Goal: Task Accomplishment & Management: Complete application form

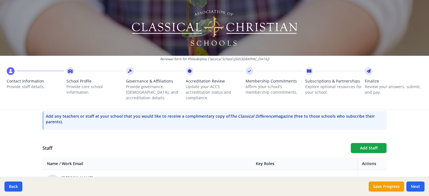
scroll to position [178, 0]
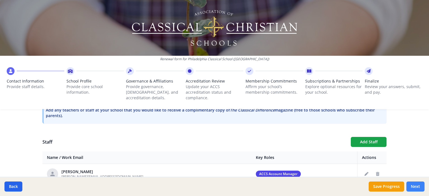
click at [419, 187] on button "Next" at bounding box center [415, 187] width 18 height 10
type input "[PHONE_NUMBER]"
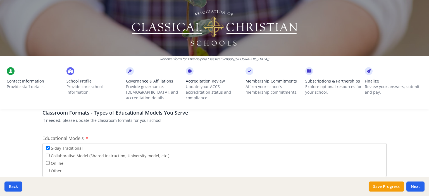
scroll to position [1116, 0]
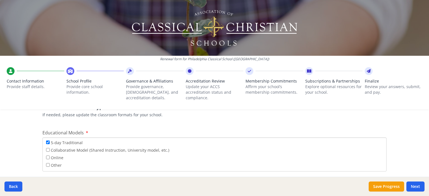
click at [27, 79] on span "Contact Information" at bounding box center [36, 82] width 58 height 6
click at [13, 191] on button "Back" at bounding box center [13, 187] width 18 height 10
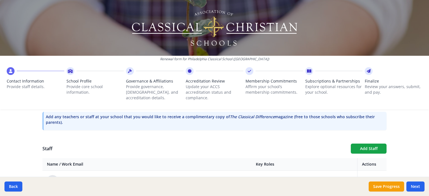
scroll to position [172, 0]
click at [364, 146] on button "Add Staff" at bounding box center [369, 148] width 36 height 10
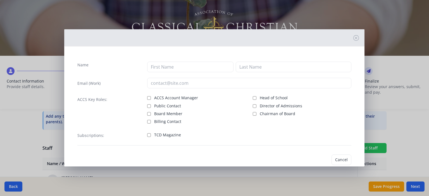
checkbox input "false"
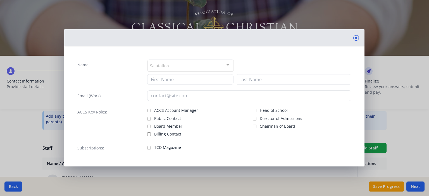
click at [353, 38] on icon at bounding box center [356, 38] width 6 height 6
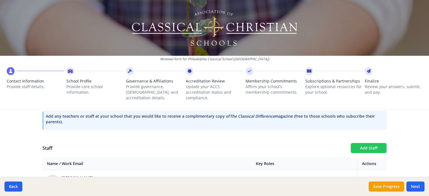
click at [377, 146] on button "Add Staff" at bounding box center [369, 148] width 36 height 10
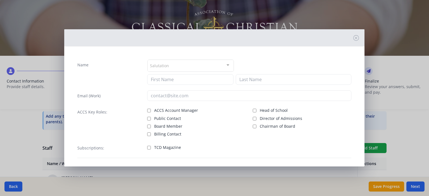
scroll to position [24, 0]
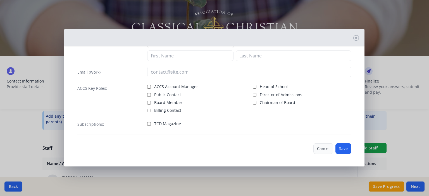
click at [322, 148] on button "Cancel" at bounding box center [323, 149] width 20 height 11
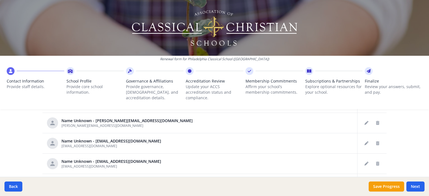
scroll to position [54, 0]
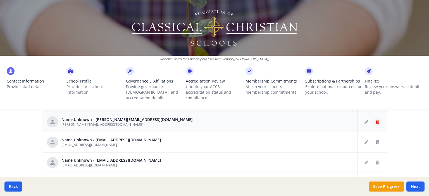
click at [376, 121] on icon "Delete staff" at bounding box center [377, 122] width 3 height 4
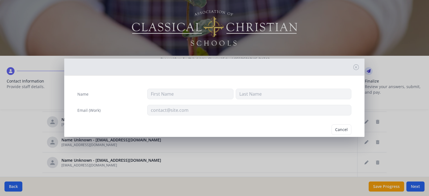
type input "meghan@philaclassical.org"
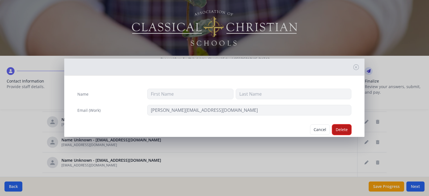
click at [337, 127] on button "Delete" at bounding box center [341, 130] width 19 height 11
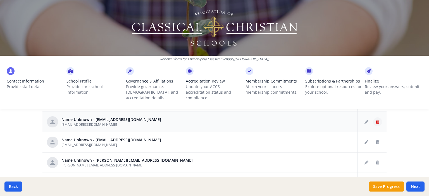
click at [376, 122] on icon "Delete staff" at bounding box center [377, 122] width 3 height 4
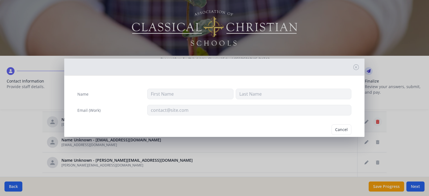
type input "sfantuzzo@philaclassical.org"
click at [338, 132] on button "Delete" at bounding box center [341, 130] width 19 height 11
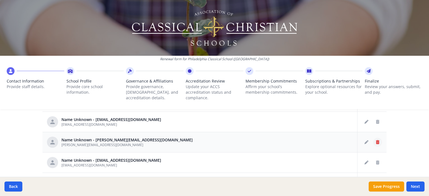
click at [376, 141] on icon "Delete staff" at bounding box center [377, 143] width 3 height 4
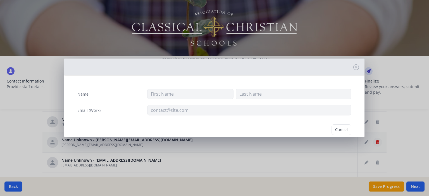
type input "megan@philaclassical.org"
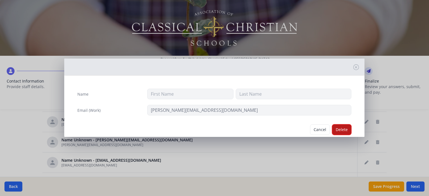
click at [339, 126] on button "Delete" at bounding box center [341, 130] width 19 height 11
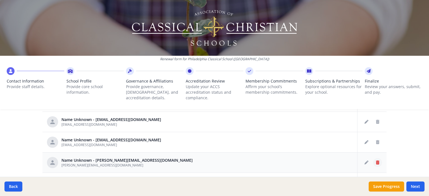
click at [376, 161] on icon "Delete staff" at bounding box center [377, 163] width 3 height 4
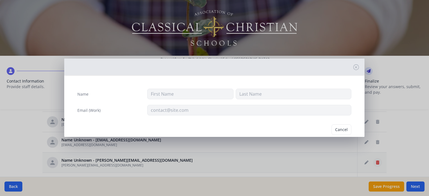
type input "jamie@philaclassical.org"
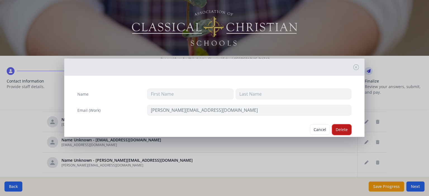
click at [340, 128] on button "Delete" at bounding box center [341, 130] width 19 height 11
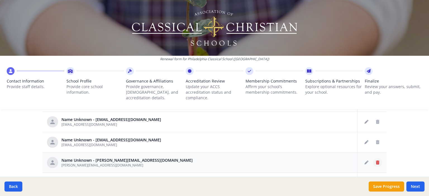
click at [376, 161] on icon "Delete staff" at bounding box center [377, 163] width 3 height 4
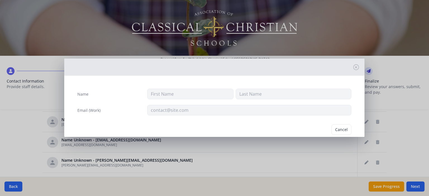
type input "jill@philaclassical.org"
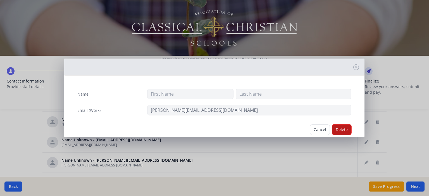
click at [335, 126] on button "Delete" at bounding box center [341, 130] width 19 height 11
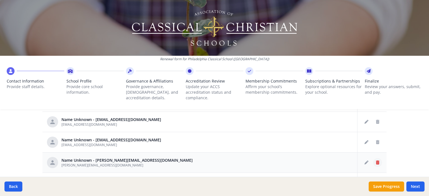
click at [373, 160] on button "Delete staff" at bounding box center [377, 162] width 9 height 9
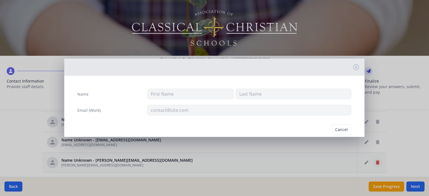
type input "karla@philaclassical.org"
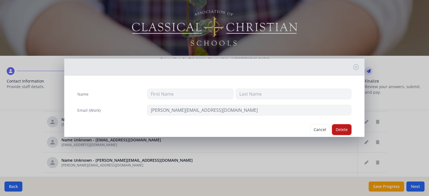
click at [340, 132] on button "Delete" at bounding box center [341, 130] width 19 height 11
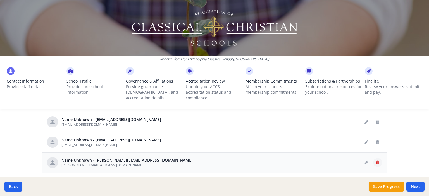
click at [373, 162] on button "Delete staff" at bounding box center [377, 162] width 9 height 9
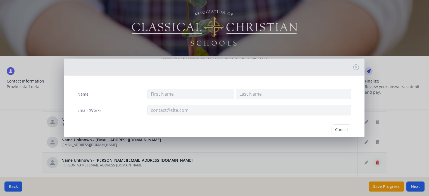
type input "ross@philaclassical.org"
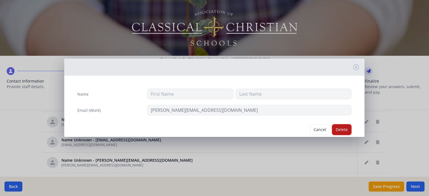
click at [337, 129] on button "Delete" at bounding box center [341, 130] width 19 height 11
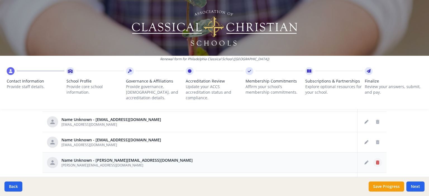
click at [376, 163] on icon "Delete staff" at bounding box center [377, 163] width 3 height 4
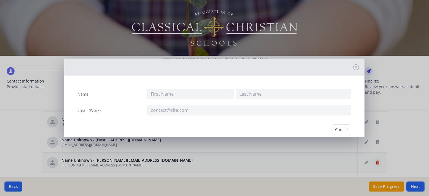
type input "tirzah@philaclassical.org"
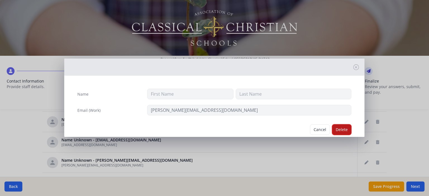
click at [337, 129] on button "Delete" at bounding box center [341, 130] width 19 height 11
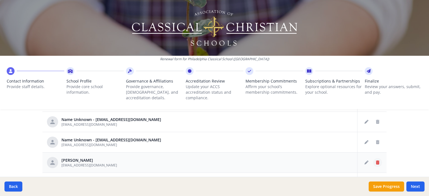
click at [376, 162] on icon "Delete staff" at bounding box center [377, 163] width 3 height 4
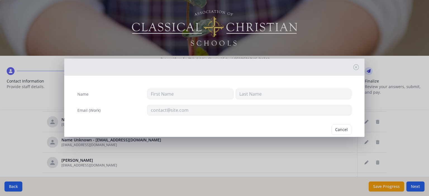
type input "Bianca"
type input "Birney"
type input "bbirney@philaclassical.org"
click at [339, 130] on button "Delete" at bounding box center [341, 130] width 19 height 11
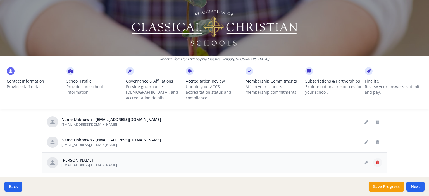
click at [376, 163] on icon "Delete staff" at bounding box center [377, 163] width 3 height 4
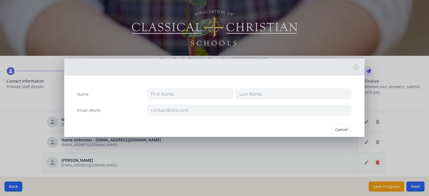
type input "Lisa"
type input "Blattenberger"
type input "lblattenberger@philaclassical.org"
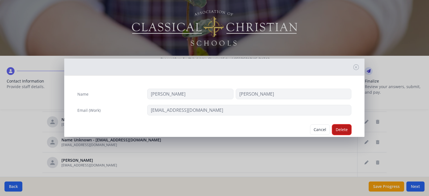
click at [340, 130] on button "Delete" at bounding box center [341, 130] width 19 height 11
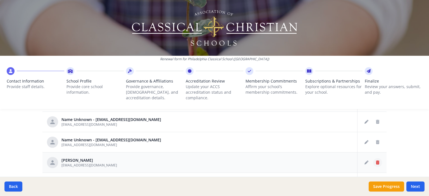
click at [376, 161] on icon "Delete staff" at bounding box center [377, 163] width 3 height 4
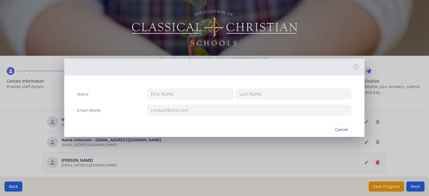
type input "Megan"
type input "Cochrum"
type input "Mcochrum@philaclassical.org"
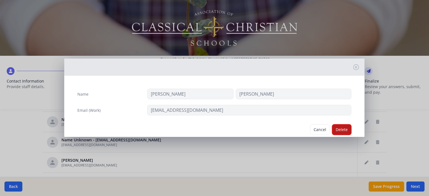
click at [341, 128] on button "Delete" at bounding box center [341, 130] width 19 height 11
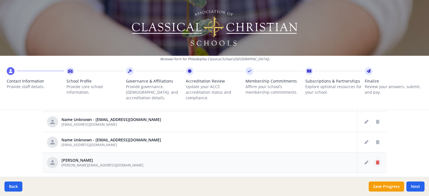
click at [376, 163] on icon "Delete staff" at bounding box center [377, 163] width 3 height 4
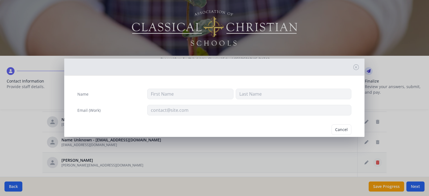
type input "Amanda"
type input "Corbett"
type input "amanda@philaclassical.org"
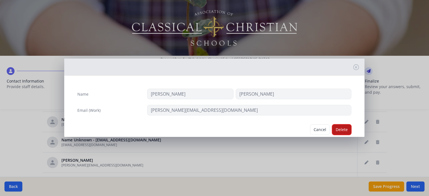
click at [338, 127] on button "Delete" at bounding box center [341, 130] width 19 height 11
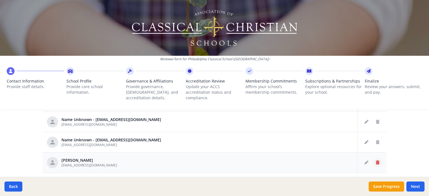
click at [376, 161] on icon "Delete staff" at bounding box center [377, 163] width 3 height 4
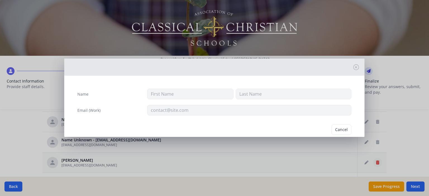
type input "Raymond"
type input "Cwiertniewicz"
type input "rcwiert@philaclassical.org"
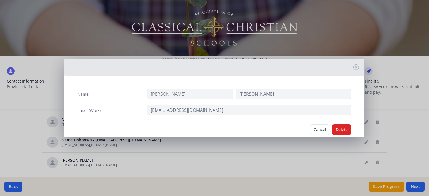
click at [390, 149] on div "Name Raymond Cwiertniewicz Email (Work) rcwiert@philaclassical.org Cancel Delete" at bounding box center [214, 98] width 429 height 196
click at [318, 129] on button "Cancel" at bounding box center [320, 130] width 20 height 11
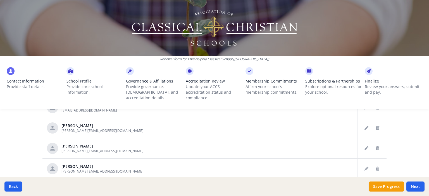
scroll to position [99, 0]
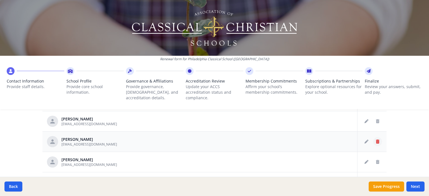
click at [376, 141] on icon "Delete staff" at bounding box center [377, 142] width 3 height 4
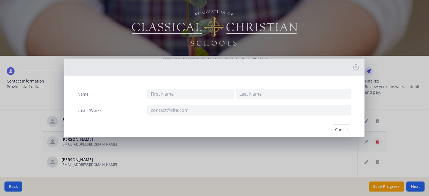
type input "Raymond"
type input "Cwiertniewicz"
type input "ray@philaclassical.org"
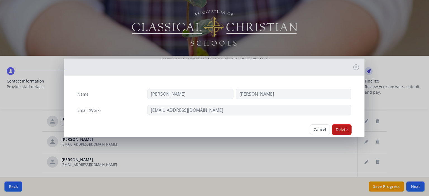
click at [336, 128] on button "Delete" at bounding box center [341, 130] width 19 height 11
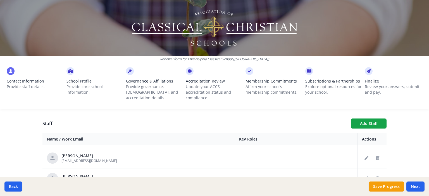
scroll to position [194, 0]
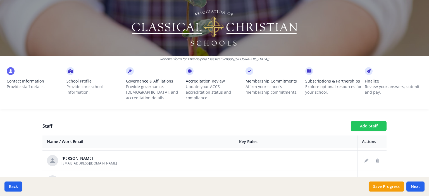
click at [370, 124] on button "Add Staff" at bounding box center [369, 126] width 36 height 10
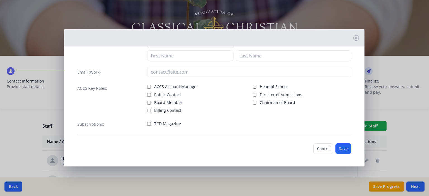
scroll to position [0, 0]
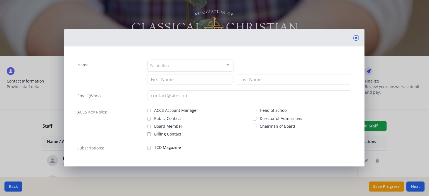
click at [353, 37] on icon at bounding box center [356, 38] width 6 height 6
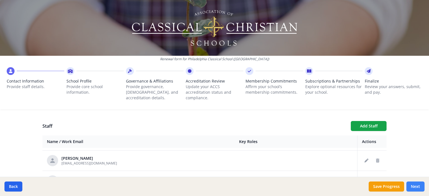
click at [416, 187] on button "Next" at bounding box center [415, 187] width 18 height 10
type input "(267) 990-2698"
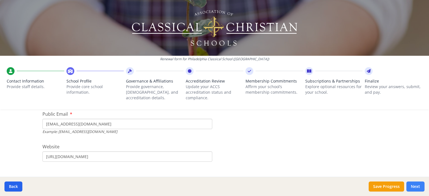
click at [417, 188] on button "Next" at bounding box center [415, 187] width 18 height 10
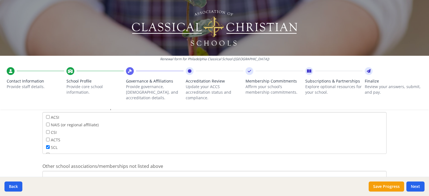
scroll to position [370, 0]
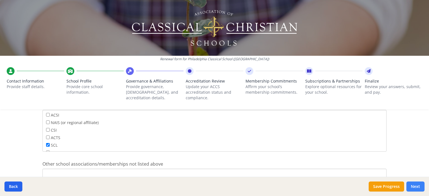
click at [415, 186] on button "Next" at bounding box center [415, 187] width 18 height 10
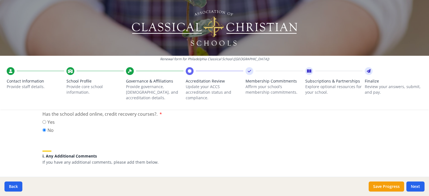
scroll to position [732, 0]
click at [413, 187] on button "Next" at bounding box center [415, 187] width 18 height 10
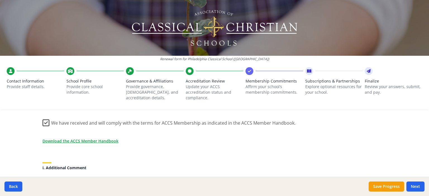
scroll to position [550, 0]
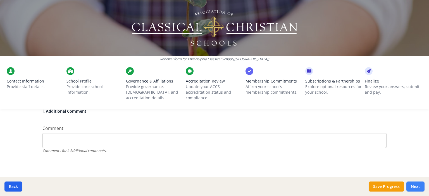
click at [419, 188] on button "Next" at bounding box center [415, 187] width 18 height 10
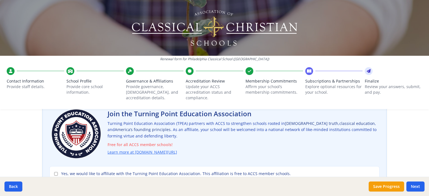
scroll to position [45, 0]
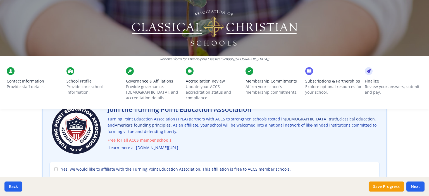
click at [168, 147] on link "Learn more at turningpointed.com/accs" at bounding box center [144, 148] width 70 height 6
click at [154, 147] on link "Learn more at turningpointed.com/accs" at bounding box center [144, 148] width 70 height 6
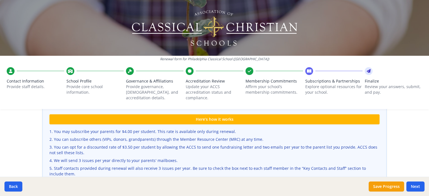
scroll to position [172, 0]
